Goal: Task Accomplishment & Management: Use online tool/utility

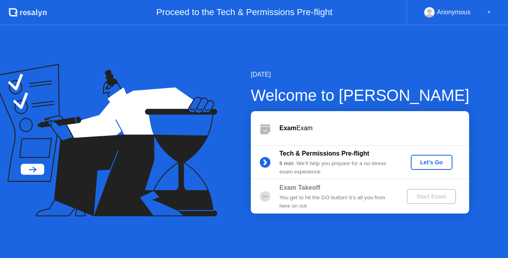
click at [377, 200] on div "You get to hit the GO button! It’s all you from here on out" at bounding box center [336, 202] width 114 height 16
click at [436, 162] on div "Let's Go" at bounding box center [431, 162] width 35 height 6
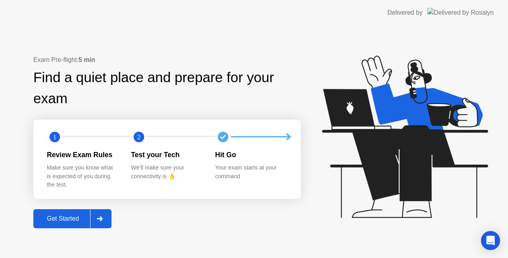
click at [52, 217] on div "Get Started" at bounding box center [63, 218] width 54 height 7
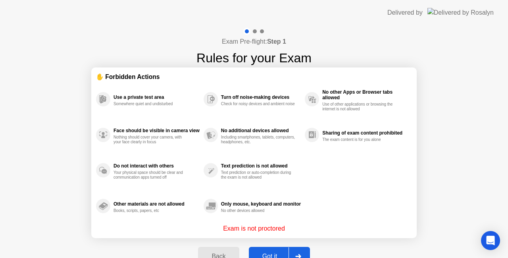
click at [262, 250] on button "Got it" at bounding box center [279, 256] width 61 height 19
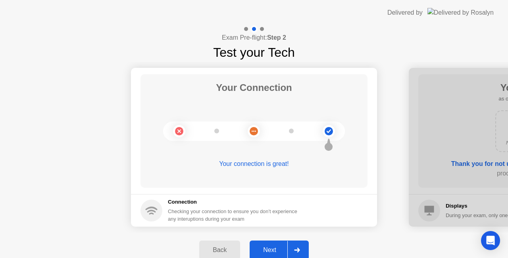
click at [266, 247] on div "Next" at bounding box center [269, 249] width 35 height 7
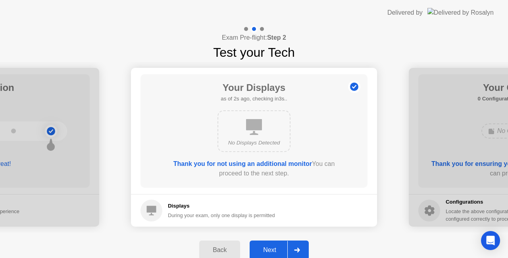
click at [267, 246] on div "Next" at bounding box center [269, 249] width 35 height 7
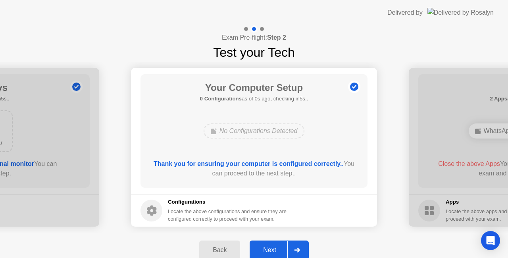
click at [266, 248] on div "Next" at bounding box center [269, 249] width 35 height 7
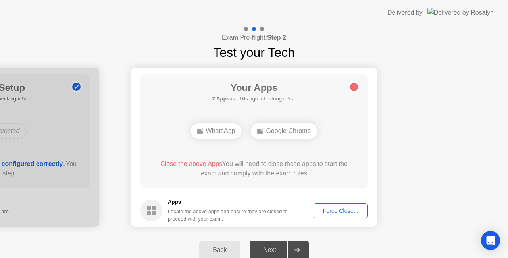
click at [339, 210] on div "Force Close..." at bounding box center [340, 210] width 48 height 6
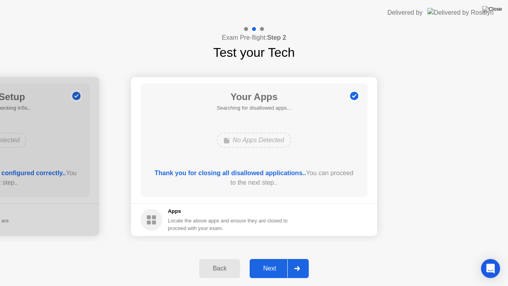
click at [268, 257] on div "Next" at bounding box center [269, 268] width 35 height 7
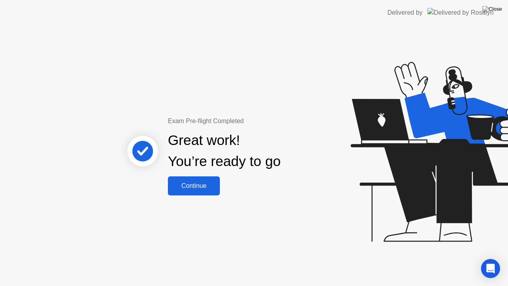
click at [205, 188] on div "Continue" at bounding box center [193, 185] width 47 height 7
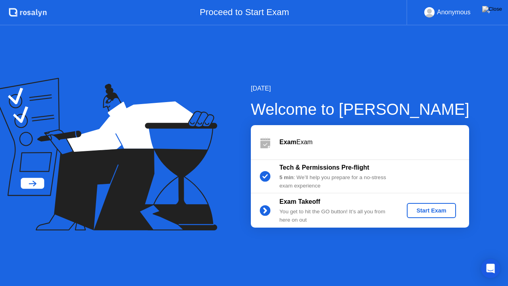
click at [420, 212] on div "Start Exam" at bounding box center [431, 210] width 42 height 6
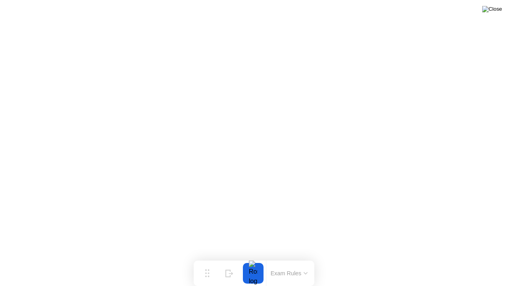
click at [496, 10] on img at bounding box center [492, 9] width 20 height 6
click at [207, 257] on icon at bounding box center [207, 270] width 4 height 8
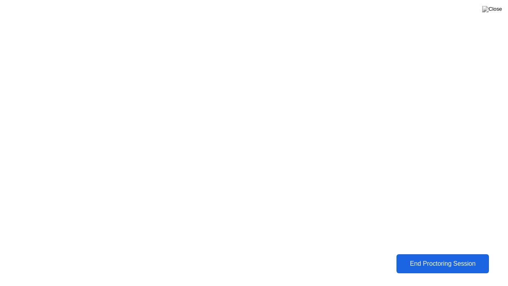
click at [441, 257] on div "End Proctoring Session" at bounding box center [443, 263] width 88 height 7
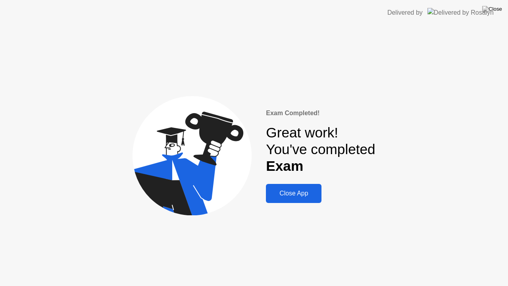
click at [297, 191] on div "Close App" at bounding box center [293, 193] width 51 height 7
